Goal: Information Seeking & Learning: Learn about a topic

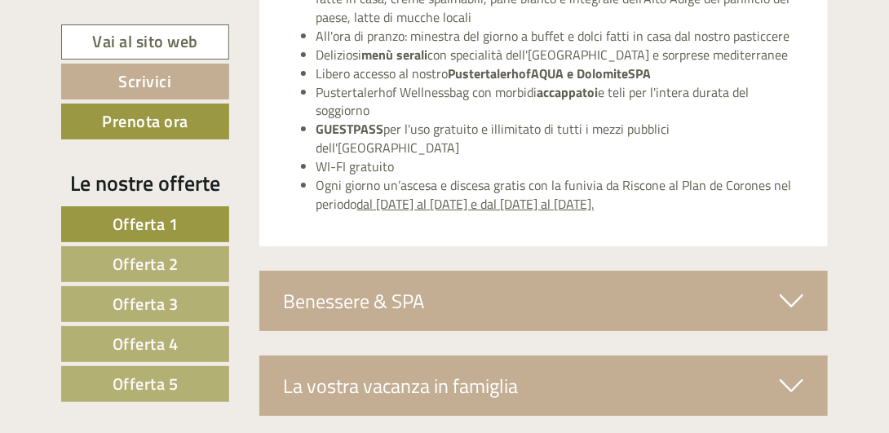
scroll to position [6039, 0]
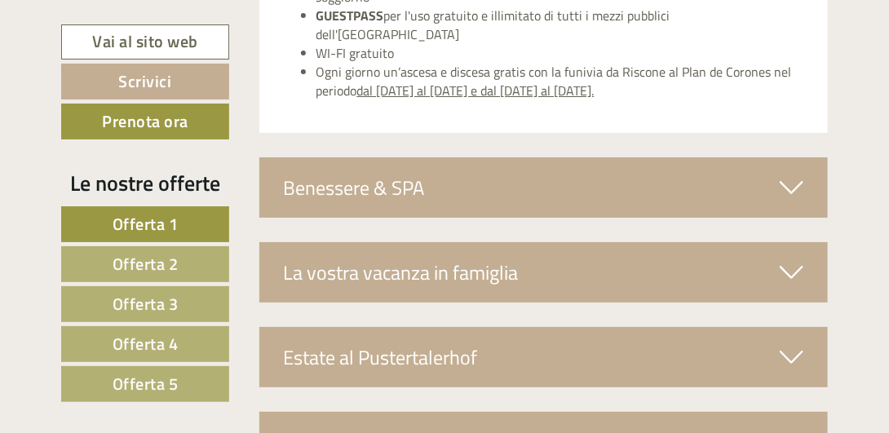
click at [153, 262] on span "Offerta 2" at bounding box center [146, 263] width 66 height 25
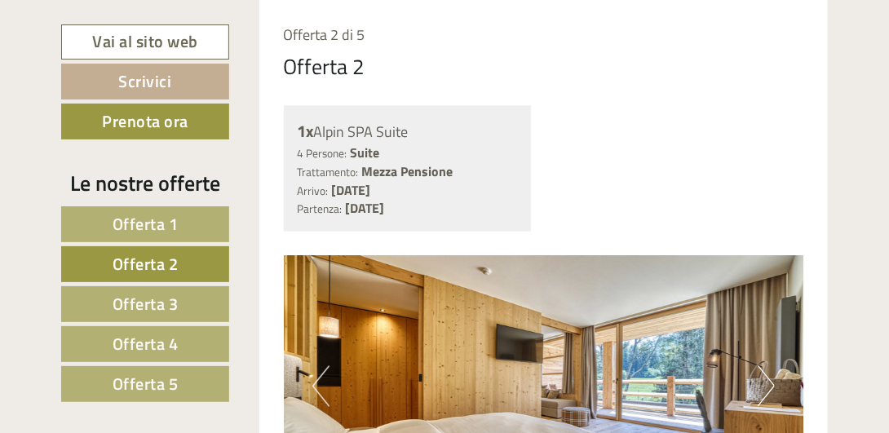
click at [154, 304] on span "Offerta 3" at bounding box center [146, 303] width 66 height 25
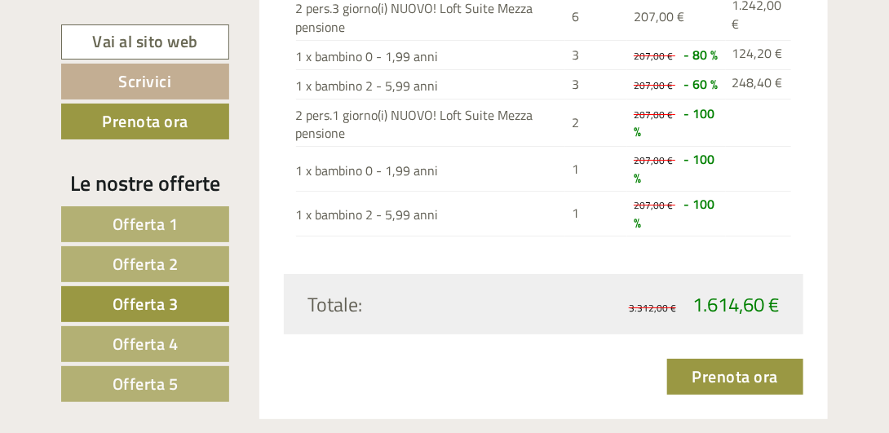
scroll to position [1933, 0]
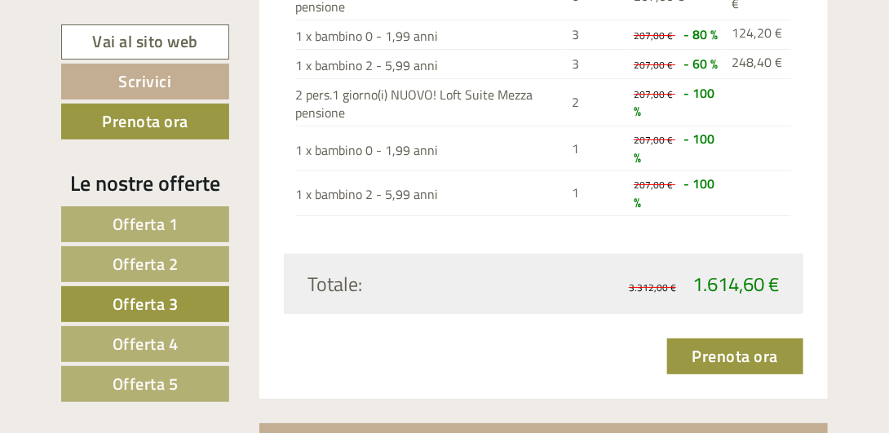
click at [143, 337] on span "Offerta 4" at bounding box center [146, 343] width 66 height 25
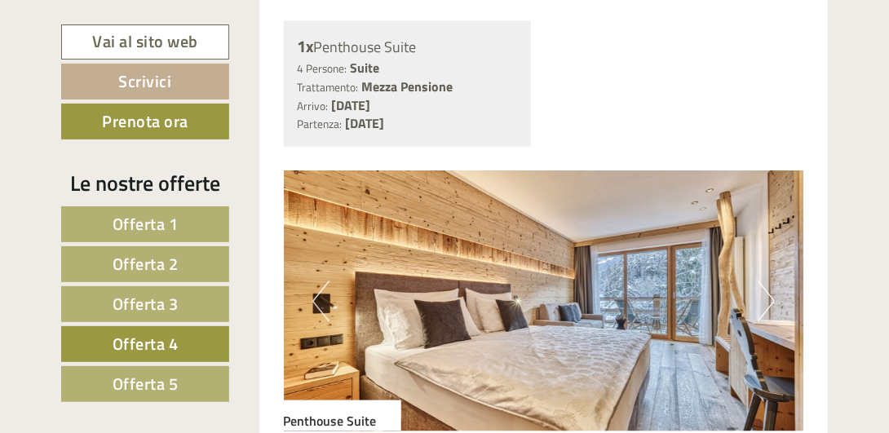
scroll to position [873, 0]
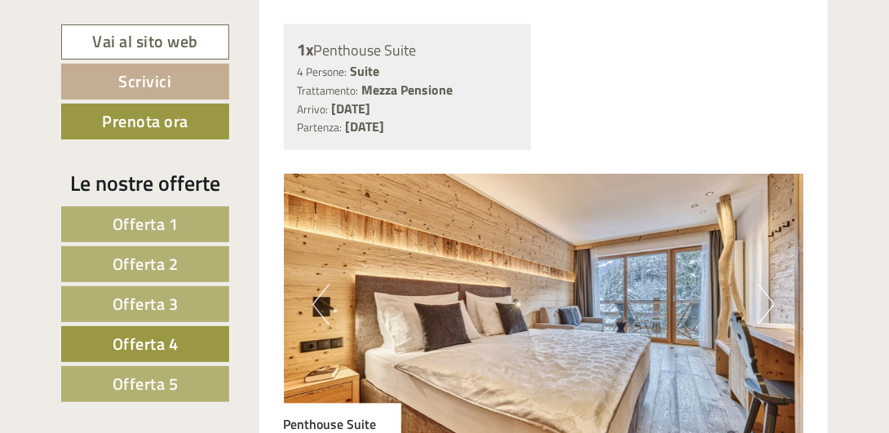
click at [772, 292] on button "Next" at bounding box center [766, 305] width 17 height 41
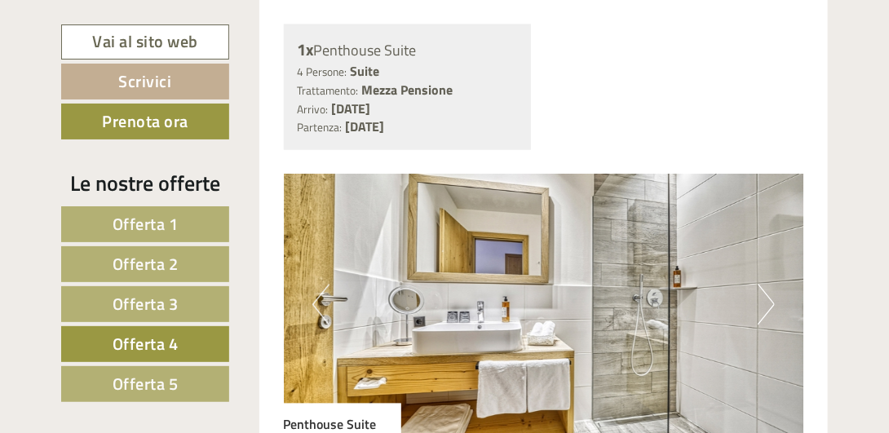
click at [771, 292] on button "Next" at bounding box center [766, 305] width 17 height 41
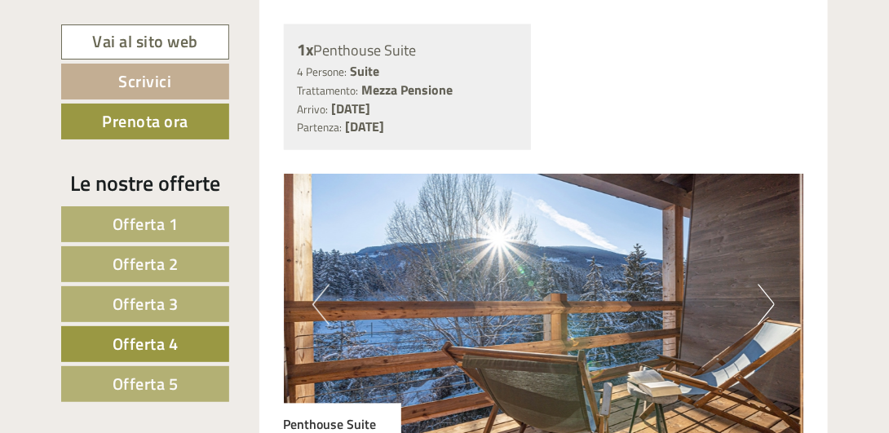
click at [771, 292] on button "Next" at bounding box center [766, 305] width 17 height 41
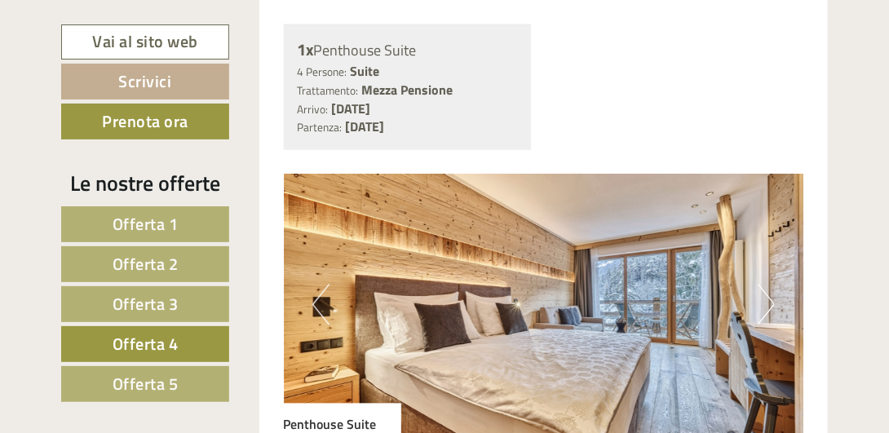
click at [771, 292] on button "Next" at bounding box center [766, 305] width 17 height 41
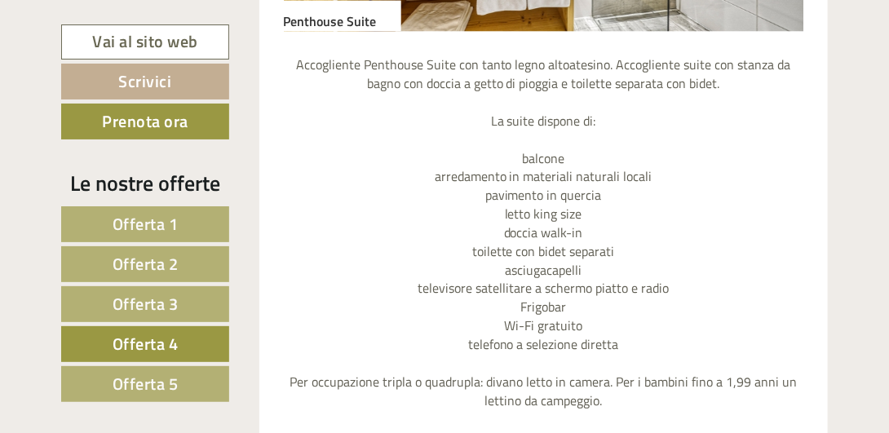
scroll to position [1281, 0]
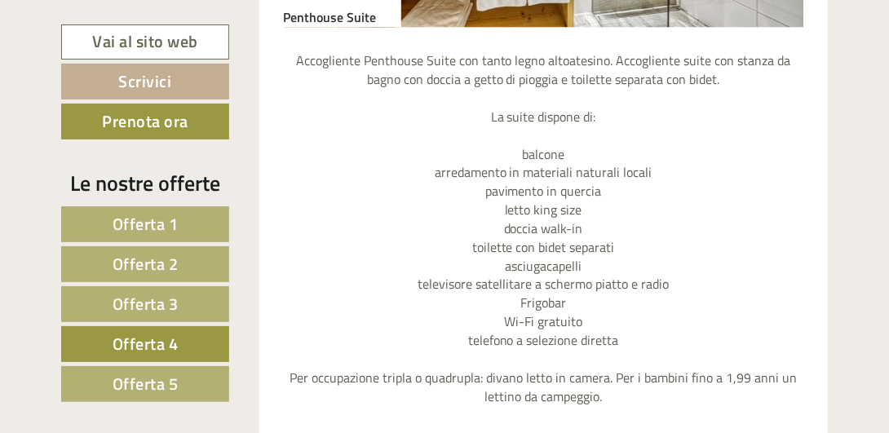
click at [118, 387] on span "Offerta 5" at bounding box center [146, 383] width 66 height 25
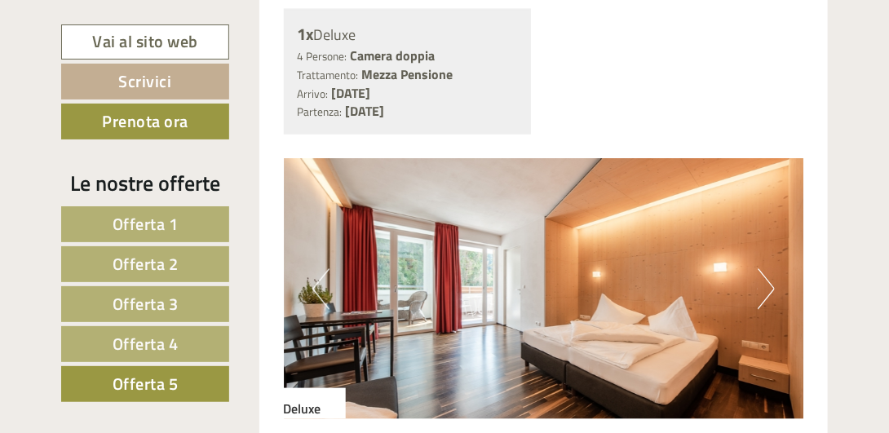
scroll to position [954, 0]
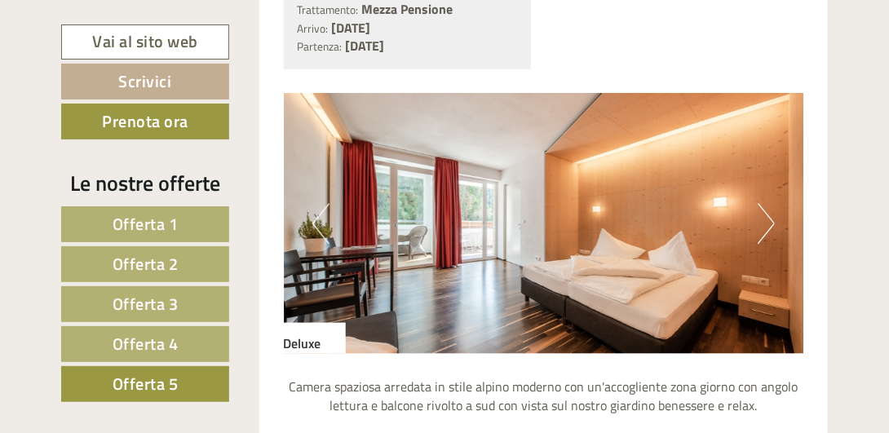
click at [774, 222] on button "Next" at bounding box center [766, 224] width 17 height 41
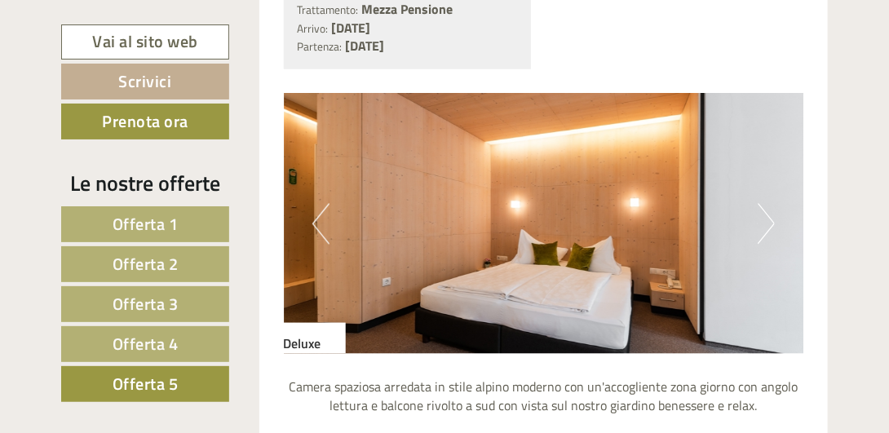
click at [774, 222] on button "Next" at bounding box center [766, 224] width 17 height 41
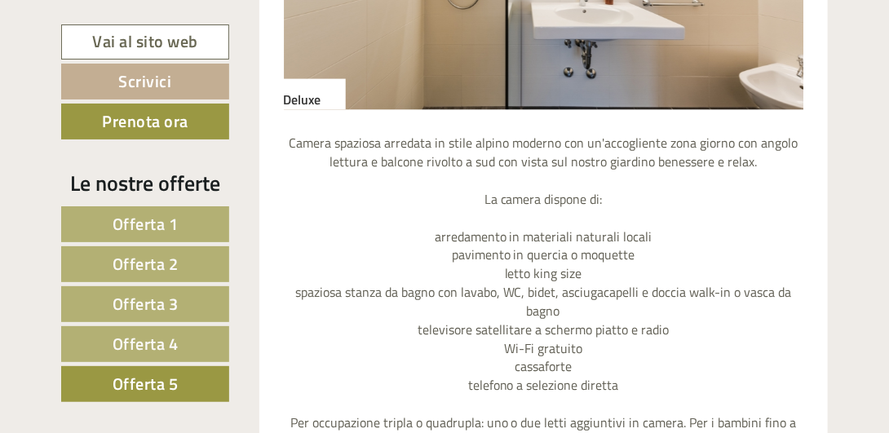
scroll to position [792, 0]
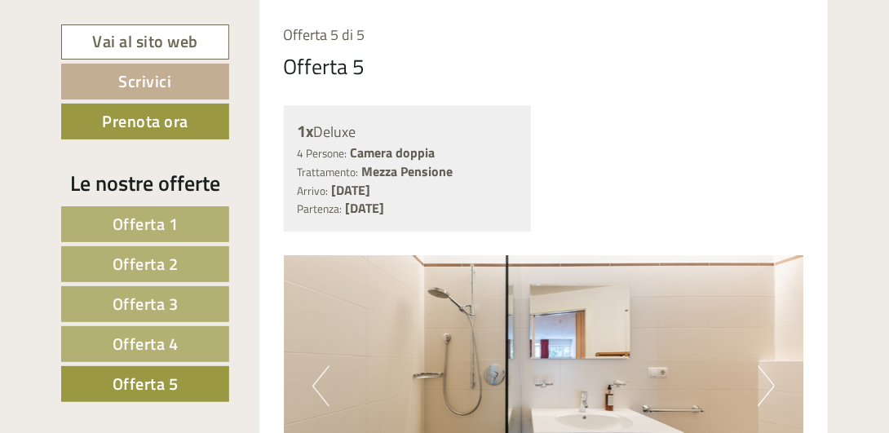
click at [767, 389] on button "Next" at bounding box center [766, 386] width 17 height 41
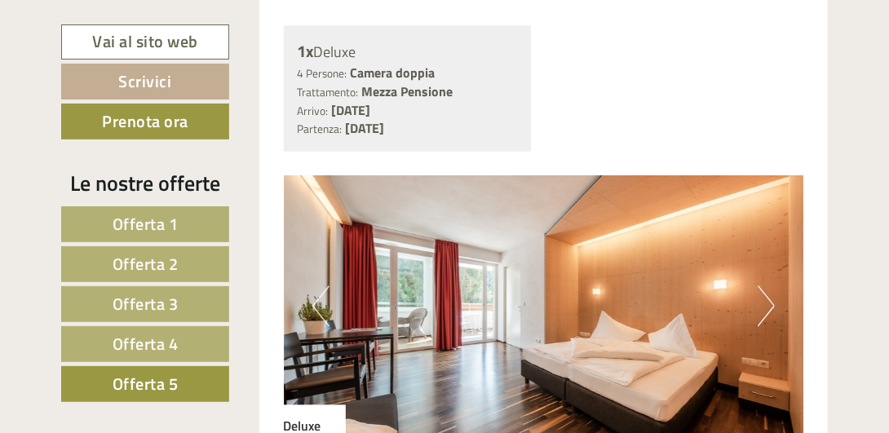
scroll to position [872, 0]
click at [774, 299] on button "Next" at bounding box center [766, 306] width 17 height 41
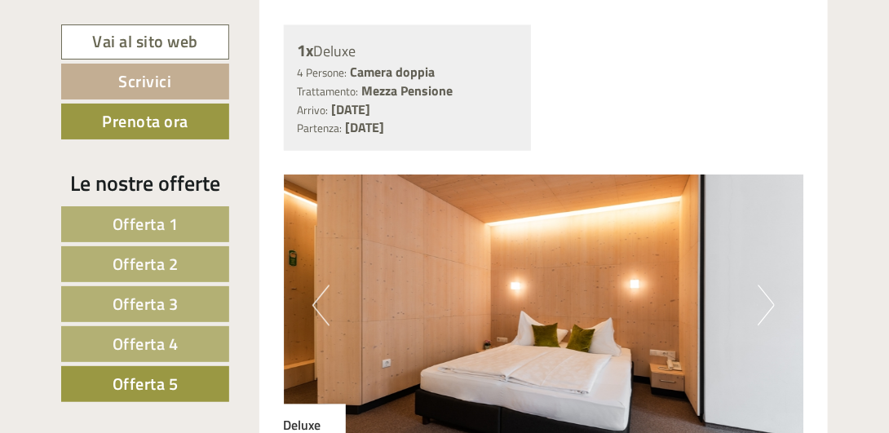
click at [774, 299] on button "Next" at bounding box center [766, 306] width 17 height 41
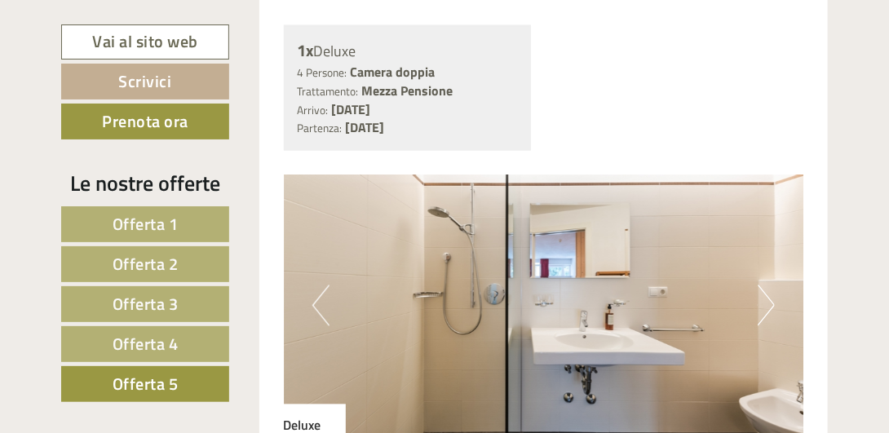
click at [774, 299] on button "Next" at bounding box center [766, 306] width 17 height 41
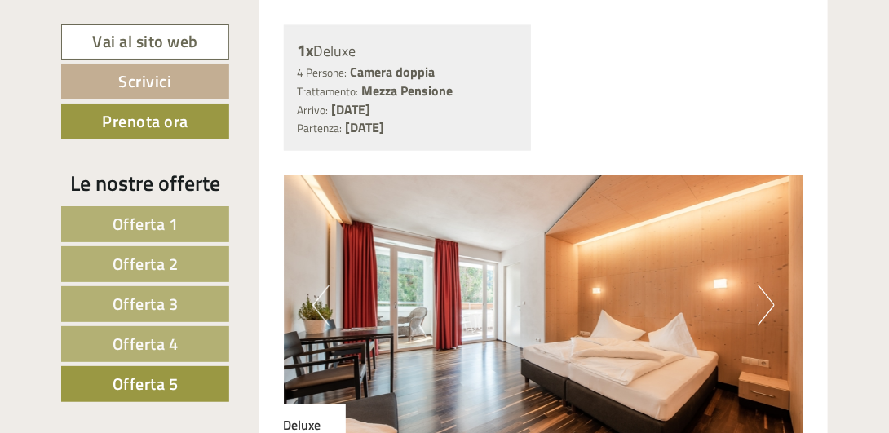
click at [774, 299] on button "Next" at bounding box center [766, 306] width 17 height 41
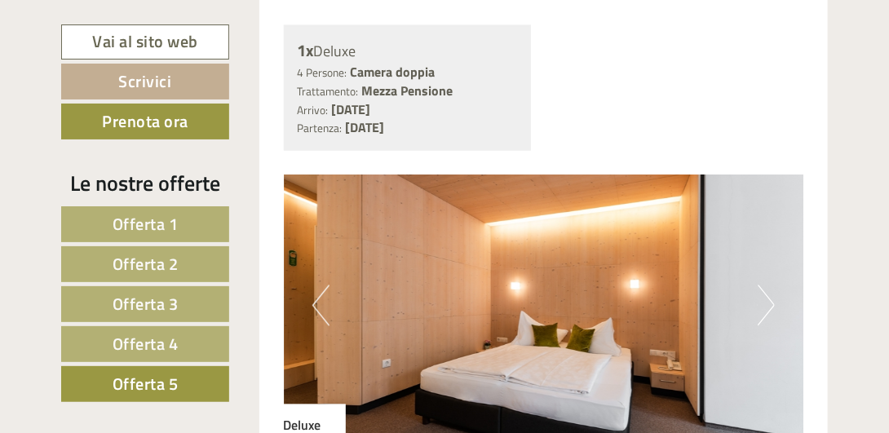
click at [774, 299] on button "Next" at bounding box center [766, 306] width 17 height 41
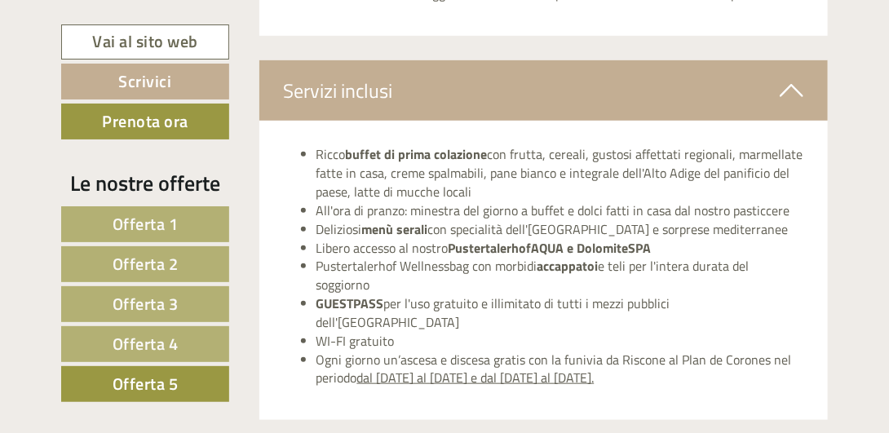
scroll to position [2342, 0]
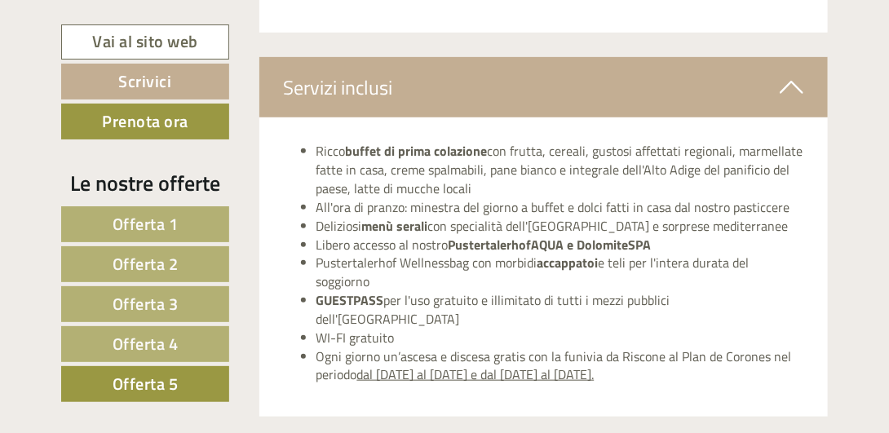
click at [448, 241] on li "Libero accesso al nostro PustertalerhofAQUA e DolomiteSPA" at bounding box center [561, 245] width 488 height 19
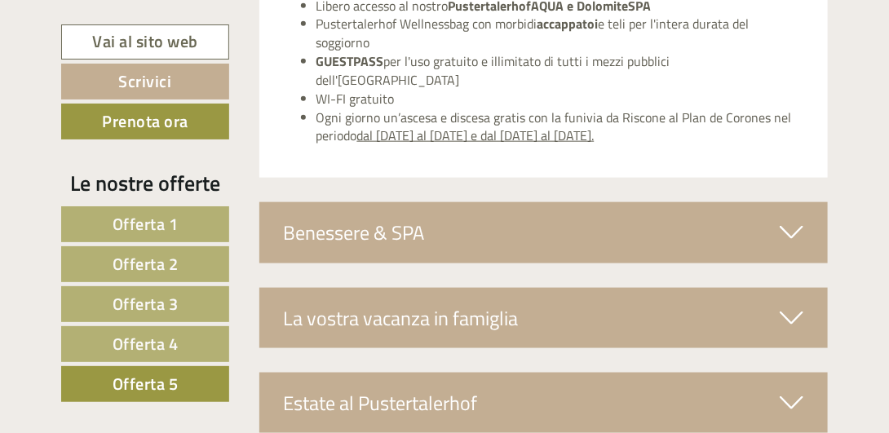
scroll to position [2586, 0]
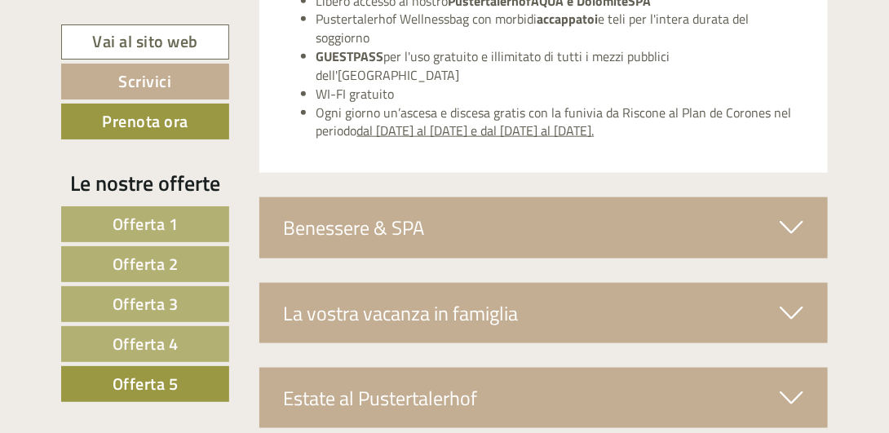
click at [458, 211] on div "Benessere & SPA" at bounding box center [544, 227] width 570 height 60
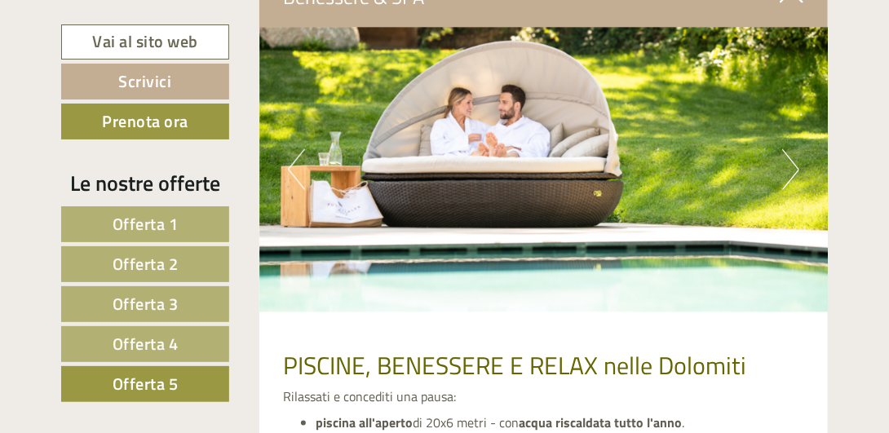
scroll to position [2831, 0]
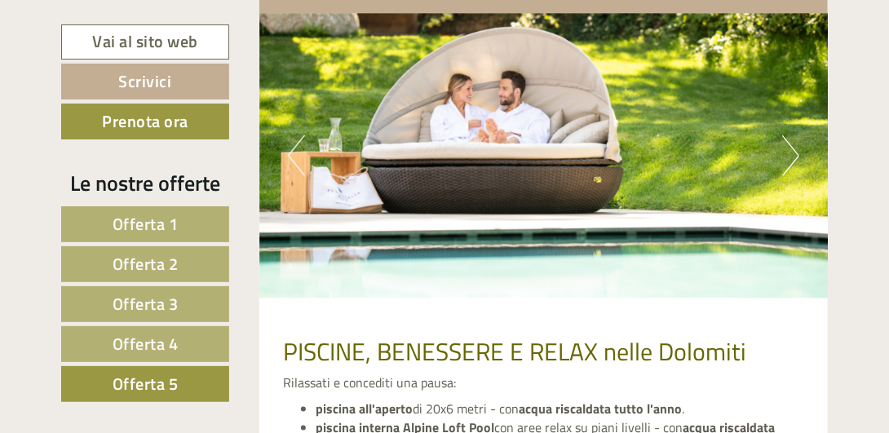
click at [784, 146] on button "Next" at bounding box center [791, 155] width 17 height 41
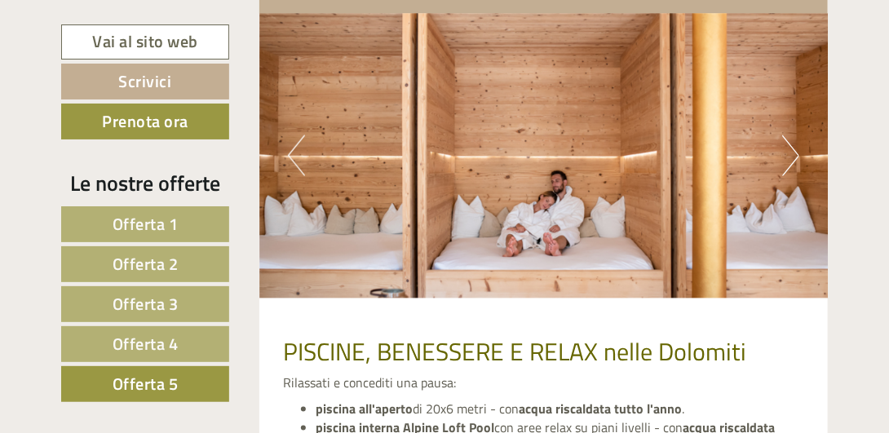
click at [793, 143] on button "Next" at bounding box center [791, 155] width 17 height 41
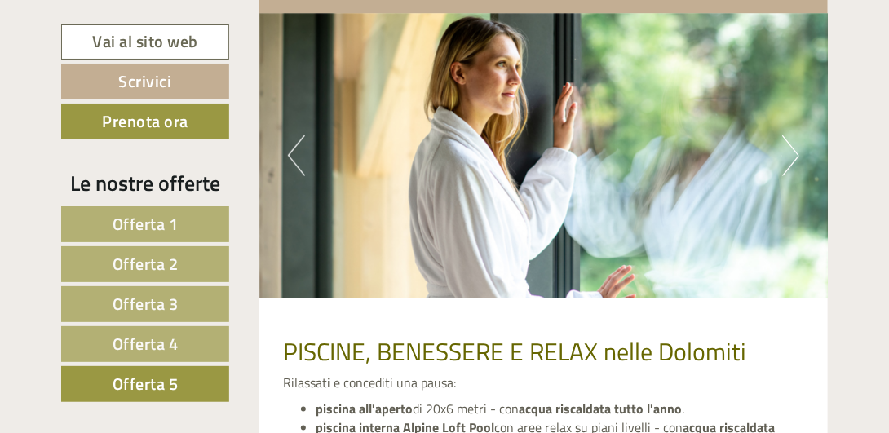
click at [793, 143] on button "Next" at bounding box center [791, 155] width 17 height 41
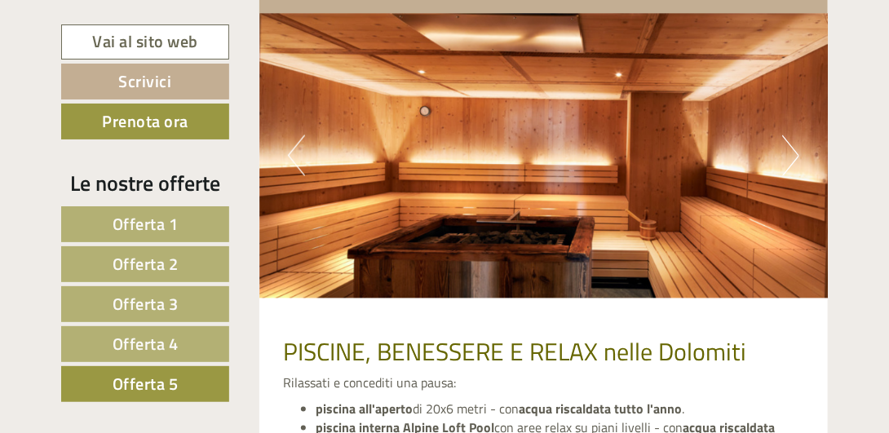
click at [793, 143] on button "Next" at bounding box center [791, 155] width 17 height 41
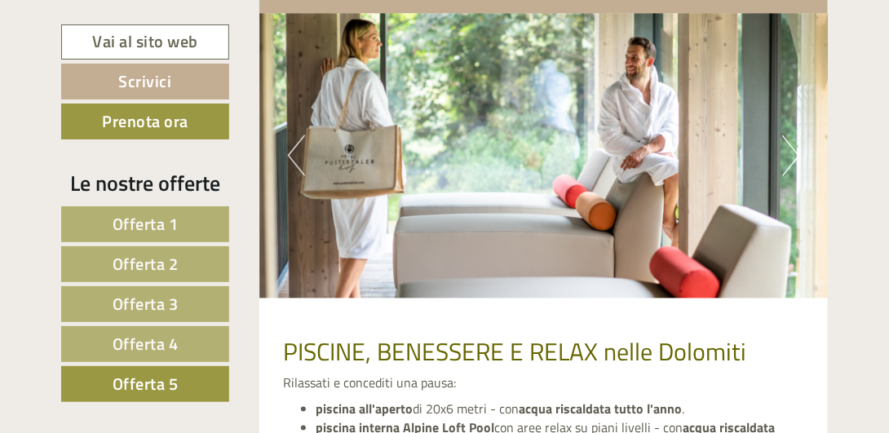
click at [793, 143] on button "Next" at bounding box center [791, 155] width 17 height 41
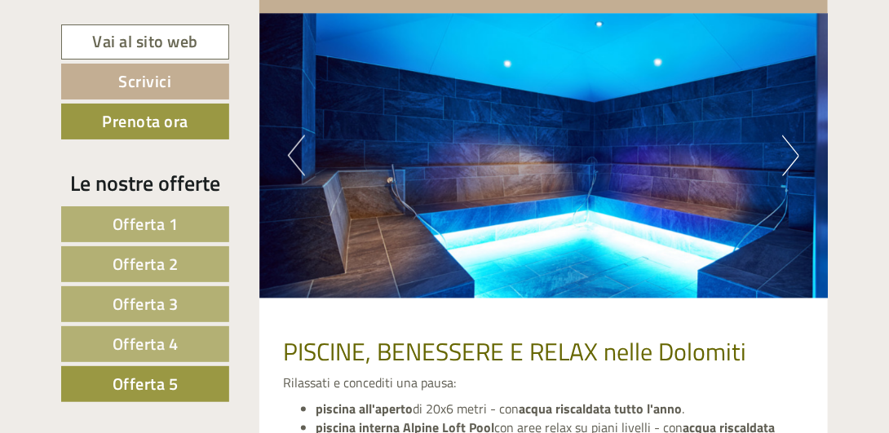
click at [793, 143] on button "Next" at bounding box center [791, 155] width 17 height 41
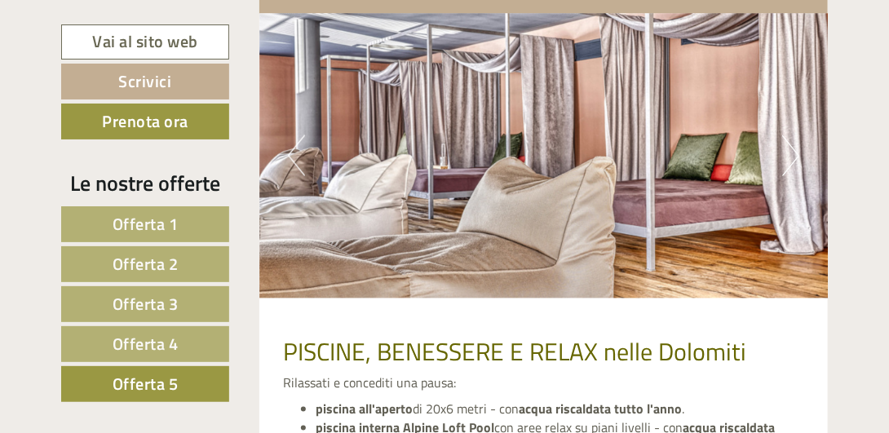
click at [793, 143] on button "Next" at bounding box center [791, 155] width 17 height 41
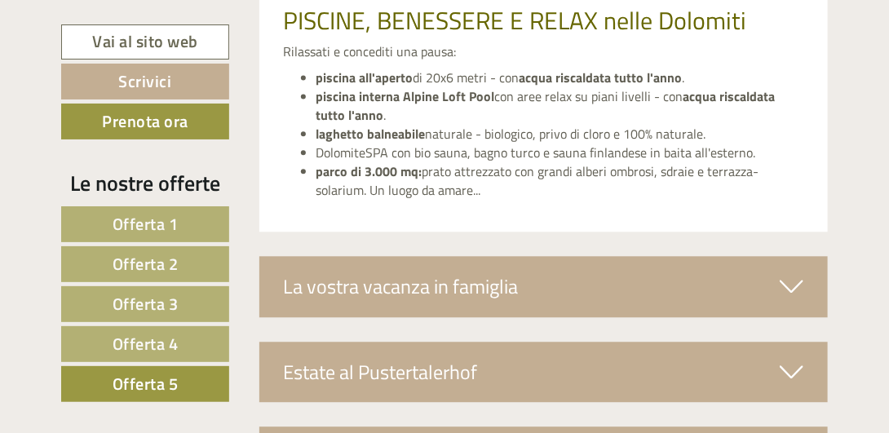
scroll to position [3239, 0]
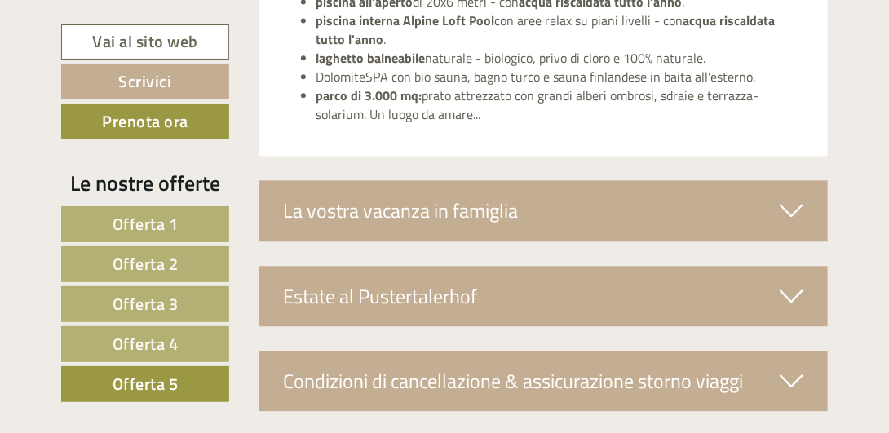
click at [821, 187] on div "La vostra vacanza in famiglia" at bounding box center [544, 210] width 570 height 60
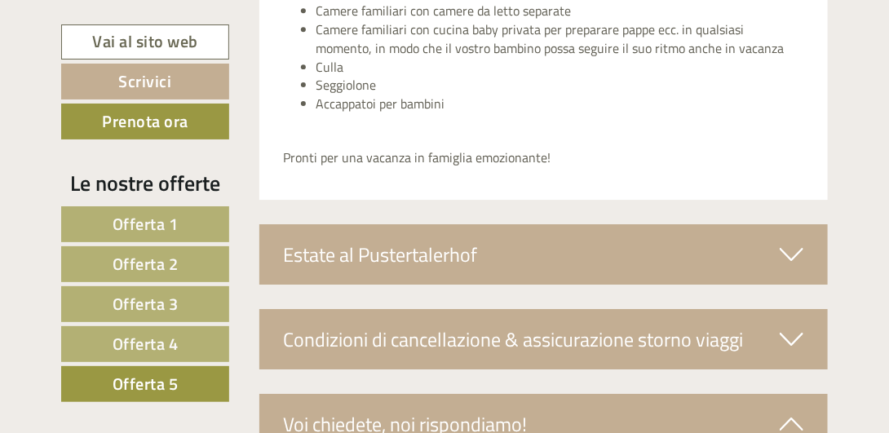
scroll to position [3728, 0]
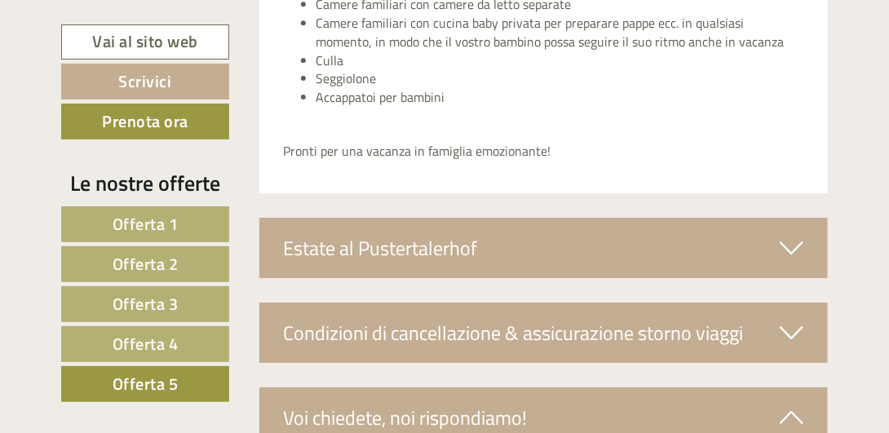
click at [795, 237] on icon at bounding box center [792, 248] width 24 height 28
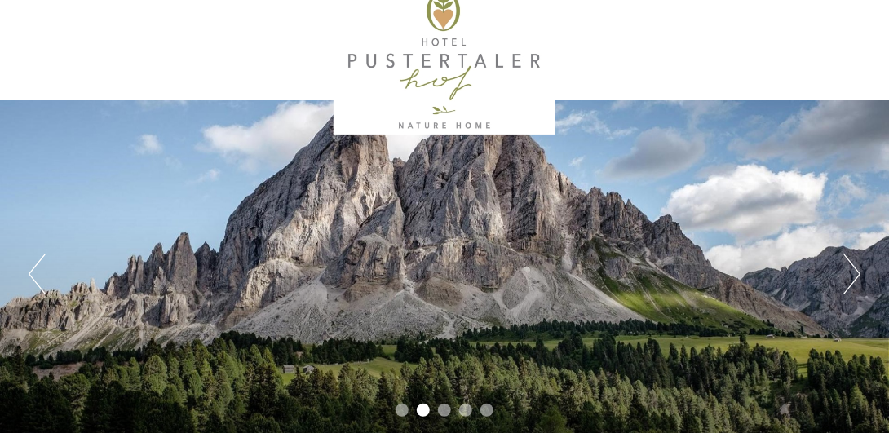
scroll to position [0, 0]
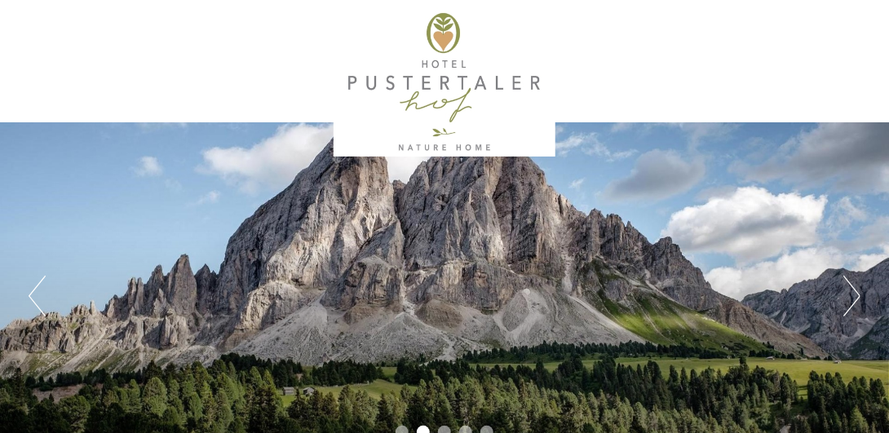
click at [469, 86] on div at bounding box center [444, 82] width 751 height 149
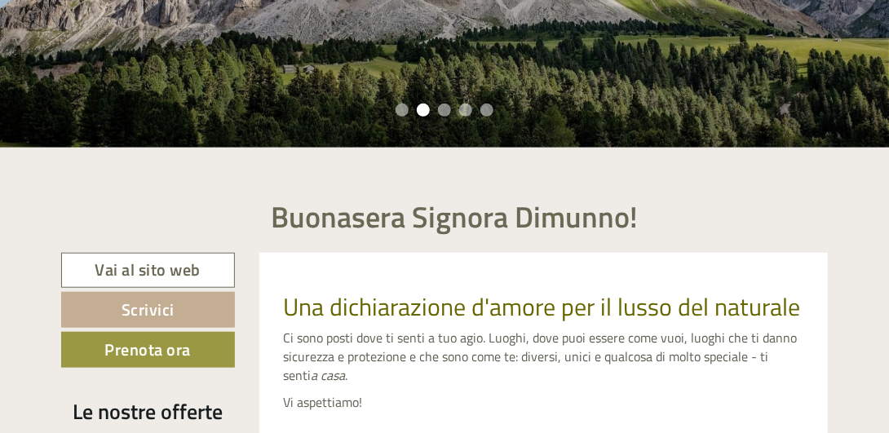
scroll to position [326, 0]
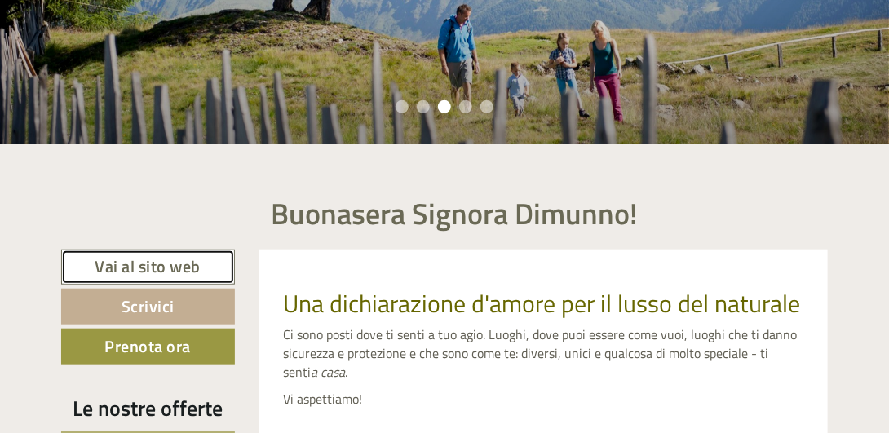
click at [190, 268] on link "Vai al sito web" at bounding box center [148, 267] width 174 height 35
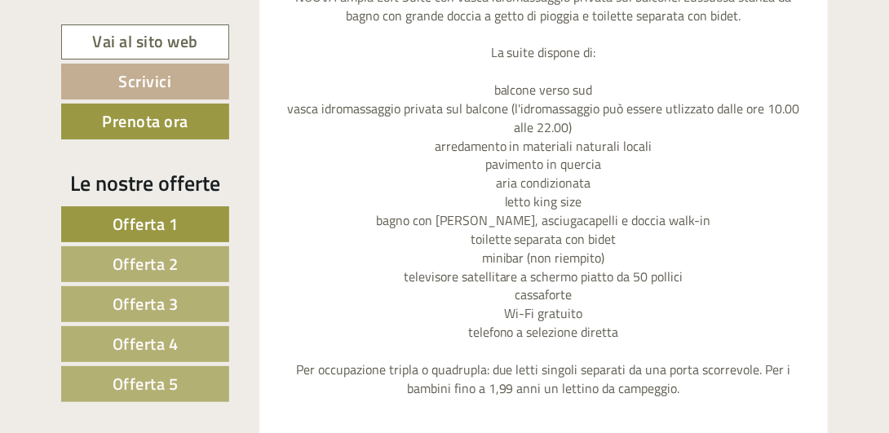
scroll to position [1387, 0]
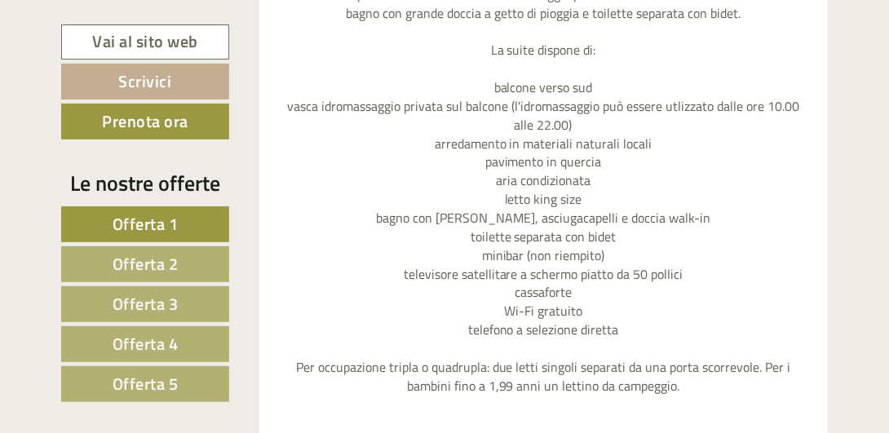
click at [165, 373] on span "Offerta 5" at bounding box center [146, 383] width 66 height 25
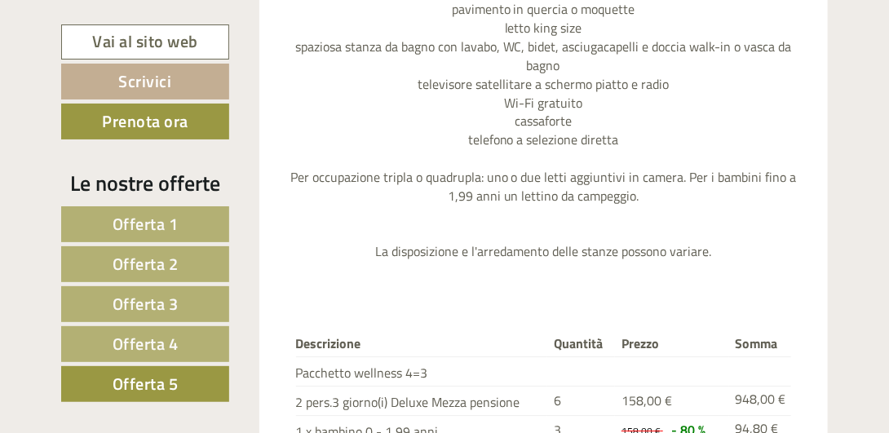
scroll to position [1689, 0]
